Goal: Task Accomplishment & Management: Manage account settings

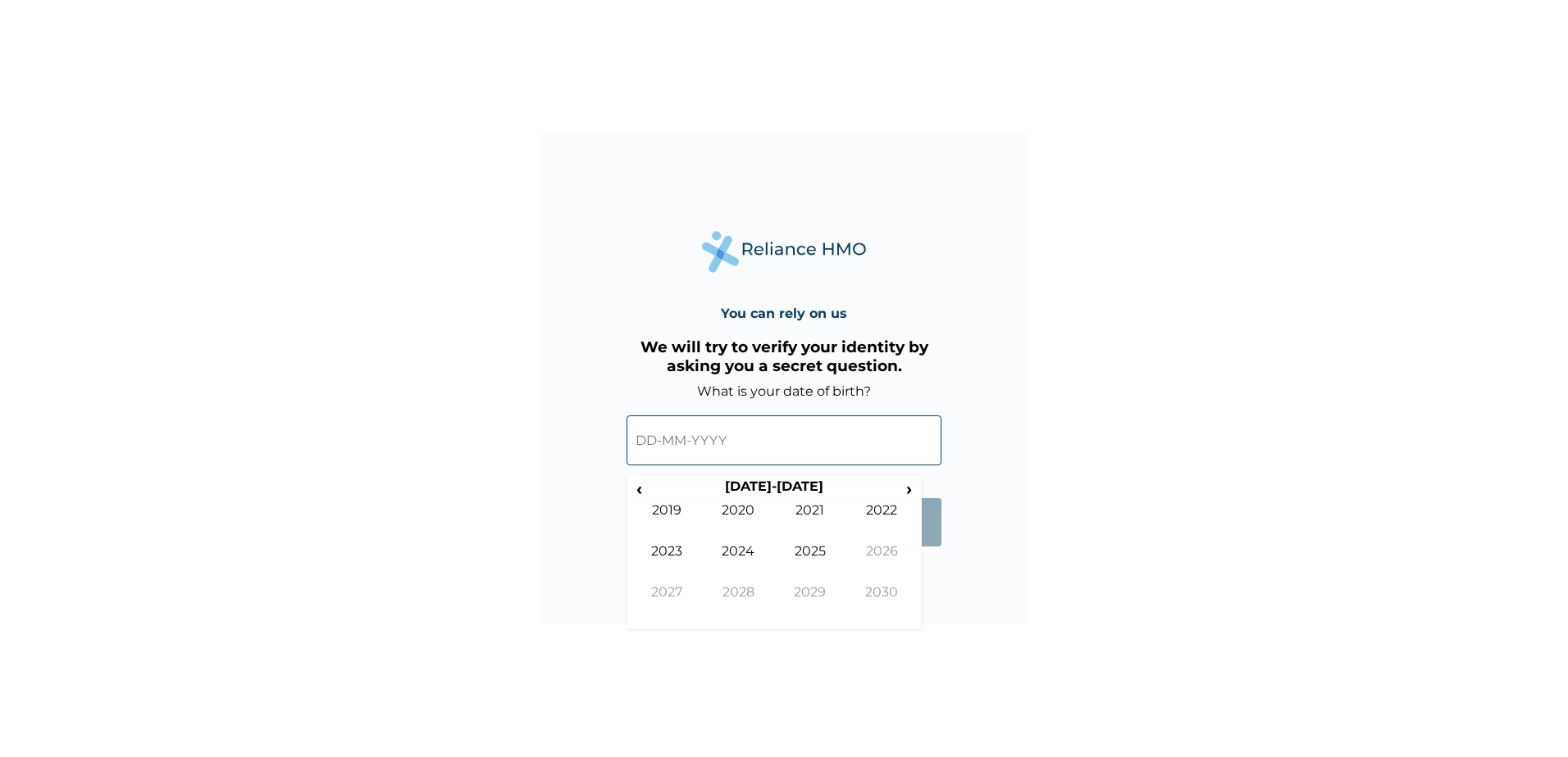
click at [702, 435] on input "text" at bounding box center [784, 440] width 315 height 50
click at [750, 486] on th "[DATE]-[DATE]" at bounding box center [774, 490] width 251 height 23
click at [752, 492] on th "[DATE]-[DATE]" at bounding box center [774, 490] width 251 height 23
click at [642, 478] on div "‹ [DATE]-[DATE] › 2019 2020 2021 2022 2023 2024 2025 2026 2027 2028 2029 2030" at bounding box center [774, 551] width 295 height 155
click at [645, 489] on span "‹" at bounding box center [639, 489] width 17 height 21
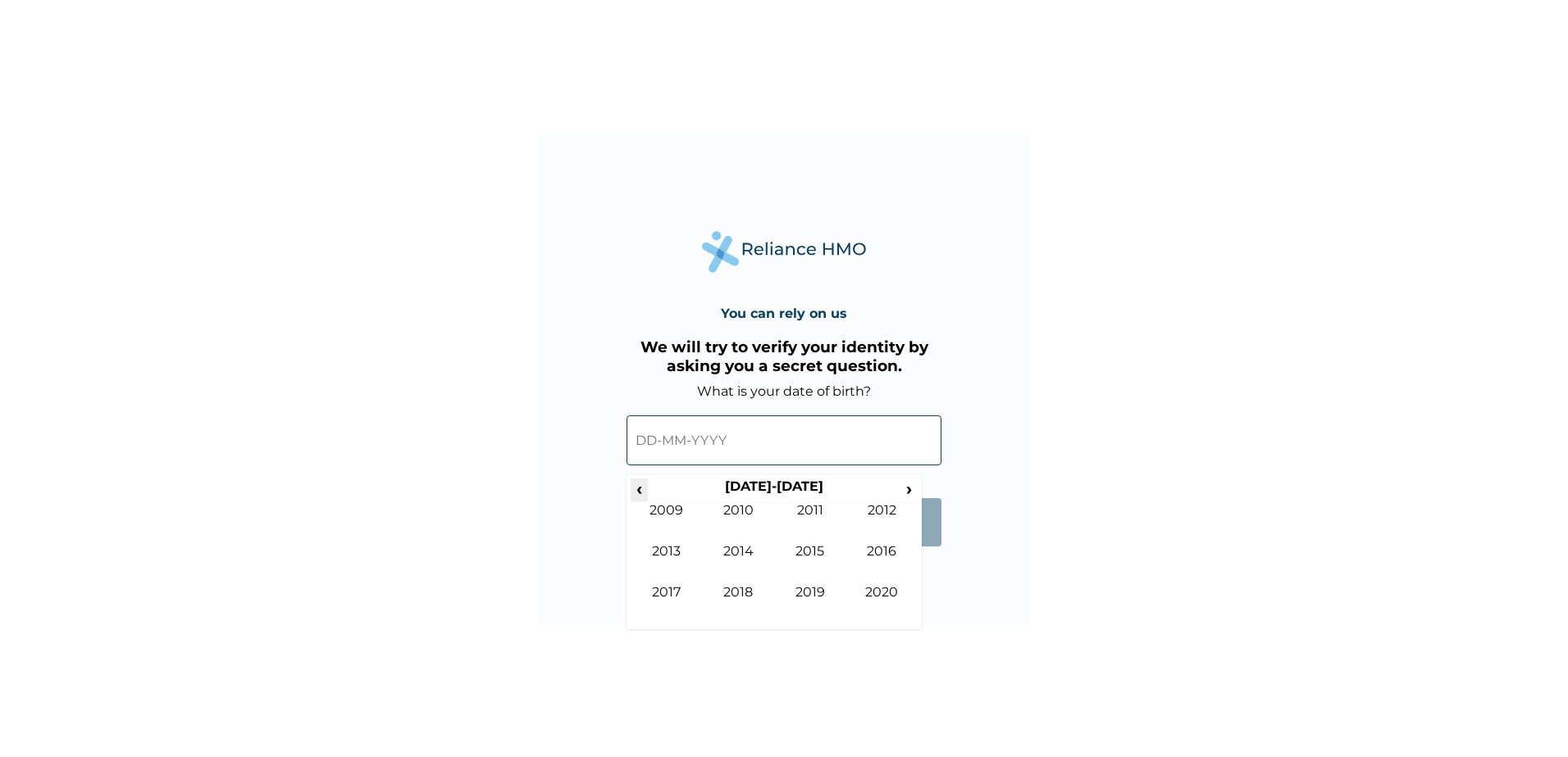
click at [647, 489] on span "‹" at bounding box center [639, 489] width 17 height 21
click at [646, 490] on span "‹" at bounding box center [639, 489] width 17 height 21
click at [642, 490] on span "‹" at bounding box center [639, 489] width 17 height 21
click at [897, 555] on td "1986" at bounding box center [882, 564] width 72 height 41
click at [810, 584] on td "Nov" at bounding box center [810, 605] width 72 height 41
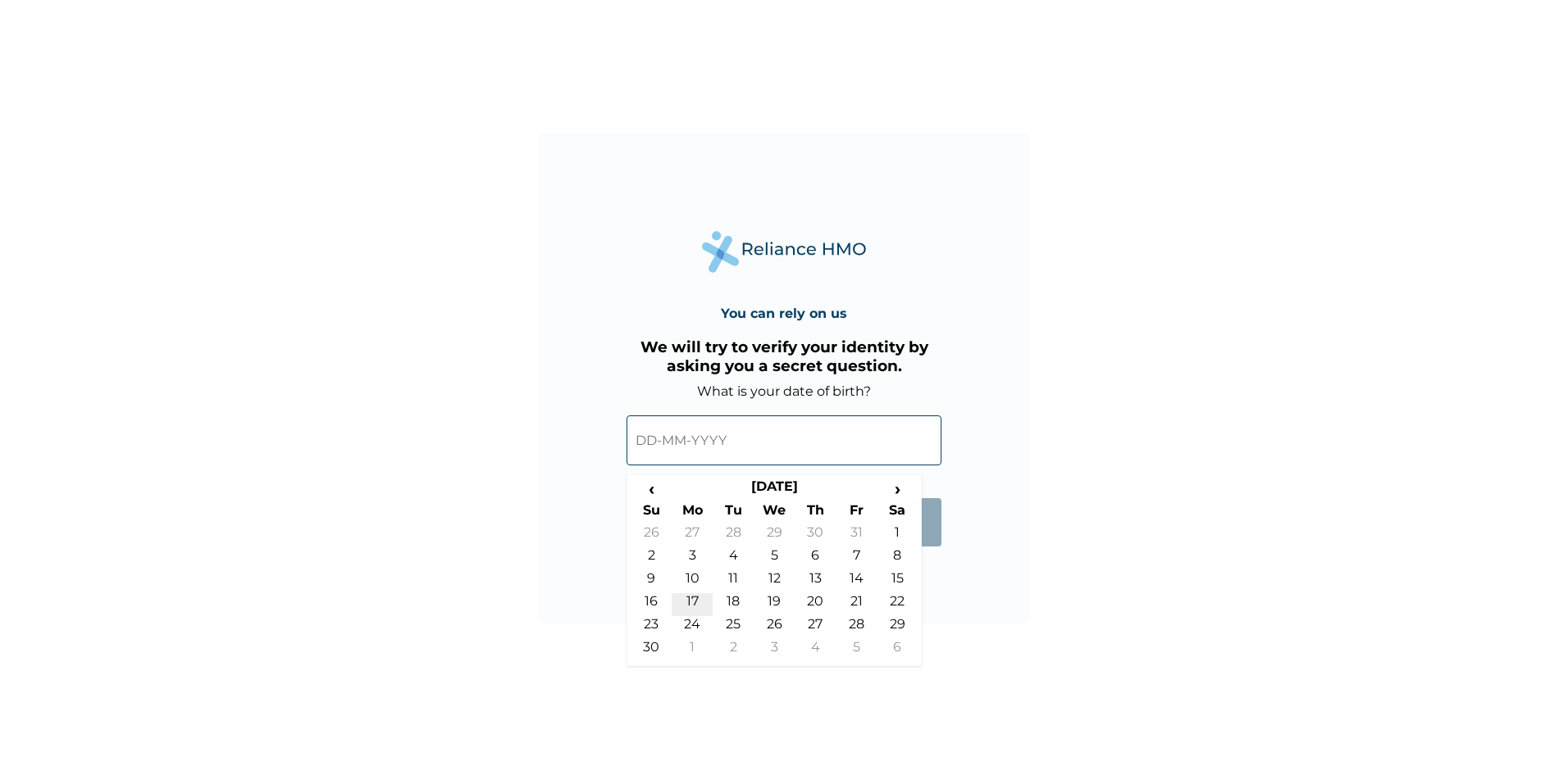
click at [692, 594] on td "17" at bounding box center [692, 604] width 41 height 23
type input "[DATE]"
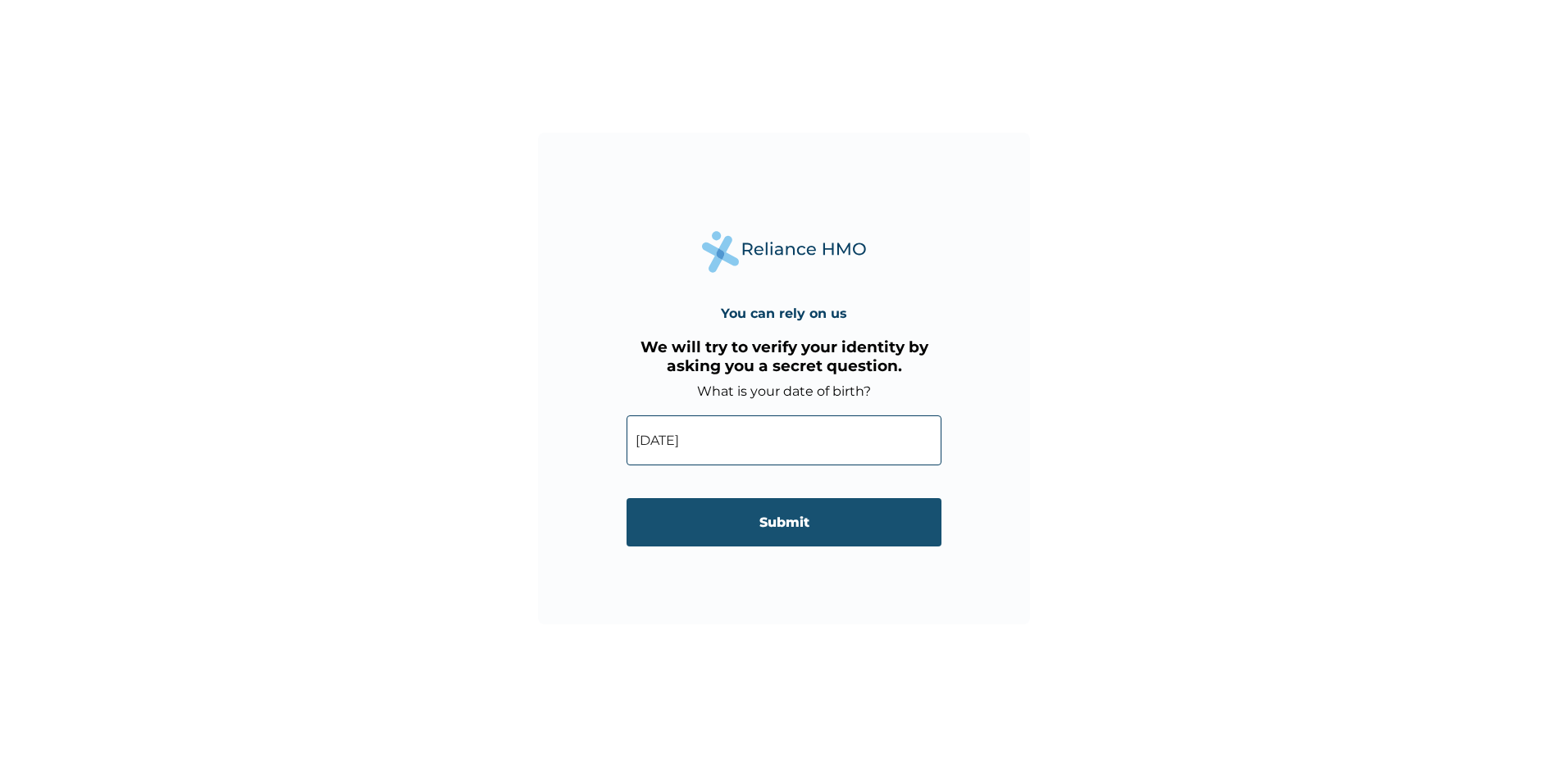
click at [815, 534] on input "Submit" at bounding box center [784, 522] width 315 height 49
